Goal: Transaction & Acquisition: Subscribe to service/newsletter

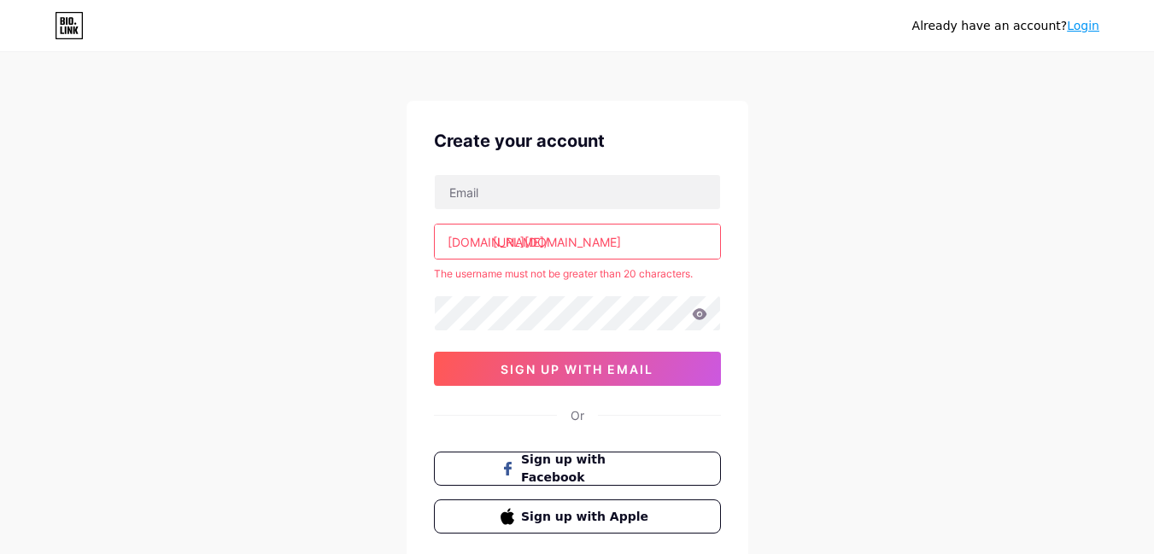
scroll to position [8, 0]
click at [511, 247] on input "[URL][DOMAIN_NAME]" at bounding box center [577, 242] width 285 height 34
click at [545, 187] on input "text" at bounding box center [577, 193] width 285 height 34
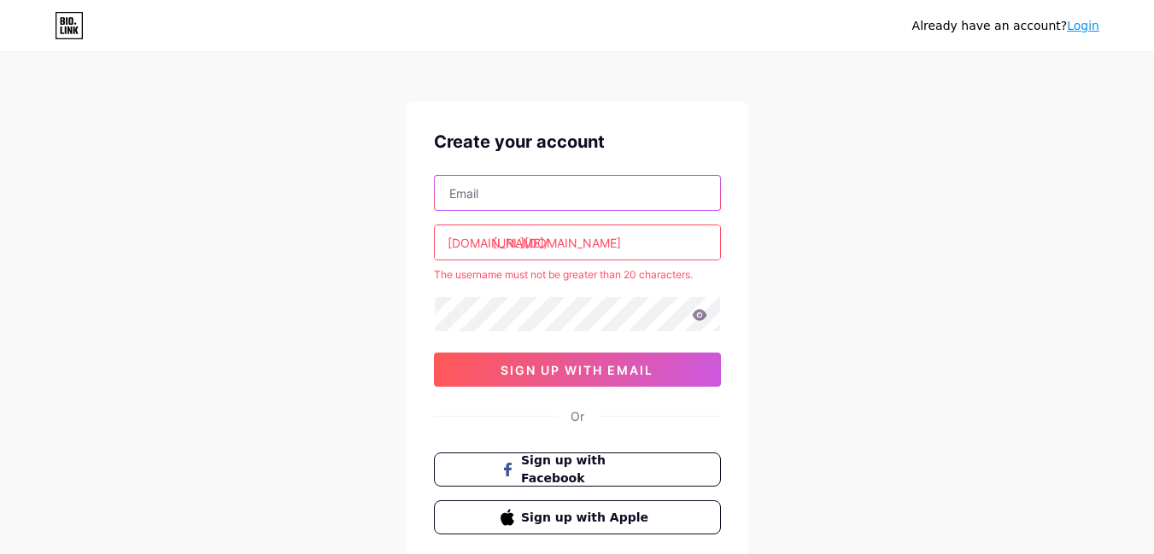
paste input "[EMAIL_ADDRESS][DOMAIN_NAME]"
type input "[EMAIL_ADDRESS][DOMAIN_NAME]"
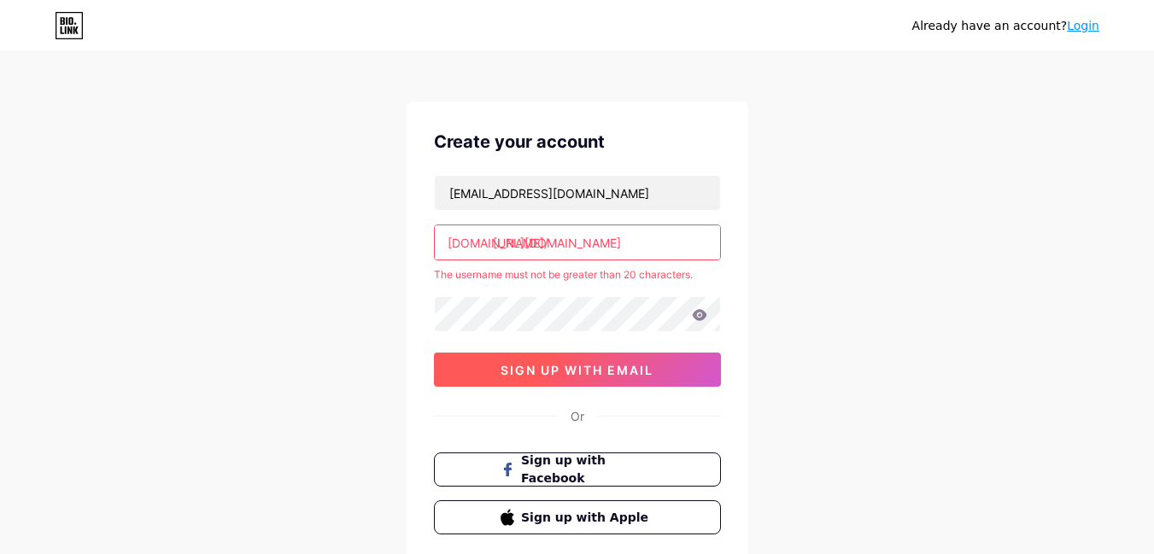
click at [565, 385] on button "sign up with email" at bounding box center [577, 370] width 287 height 34
click at [572, 241] on div "[DOMAIN_NAME]/ [URL][DOMAIN_NAME]" at bounding box center [577, 243] width 287 height 36
click at [490, 243] on div "[DOMAIN_NAME]/ [URL][DOMAIN_NAME]" at bounding box center [577, 243] width 287 height 36
type input "avivabrushcom"
click at [593, 375] on span "sign up with email" at bounding box center [576, 370] width 153 height 15
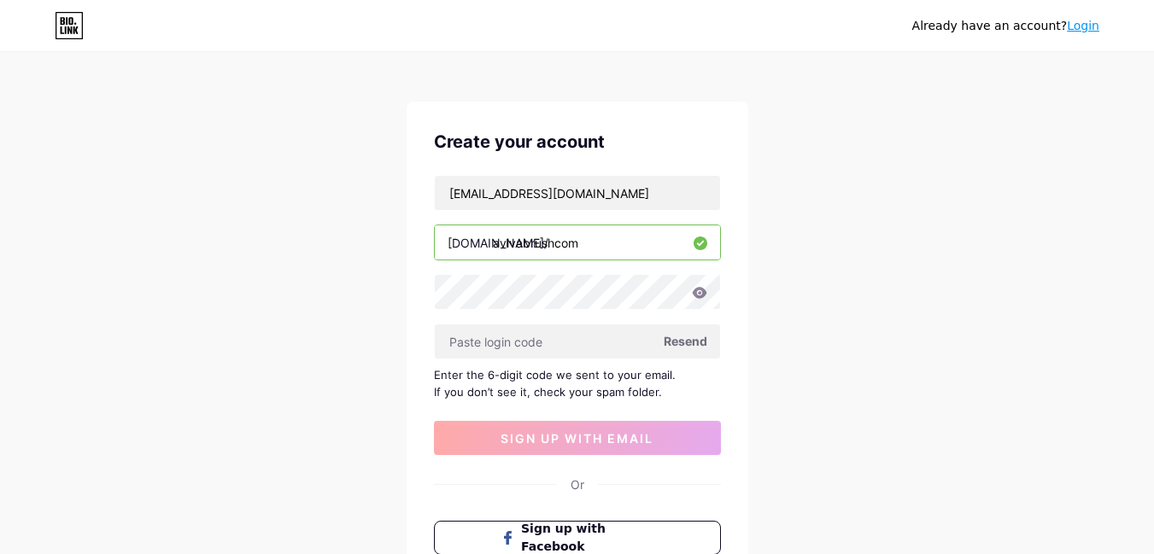
click at [687, 340] on span "Resend" at bounding box center [686, 341] width 44 height 18
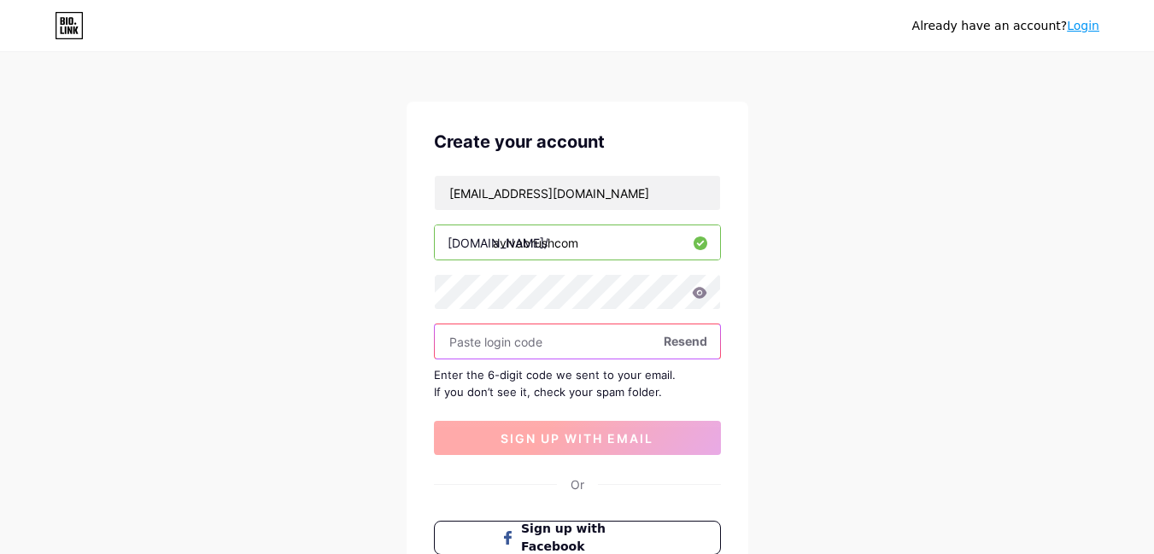
scroll to position [0, 0]
